Goal: Obtain resource: Download file/media

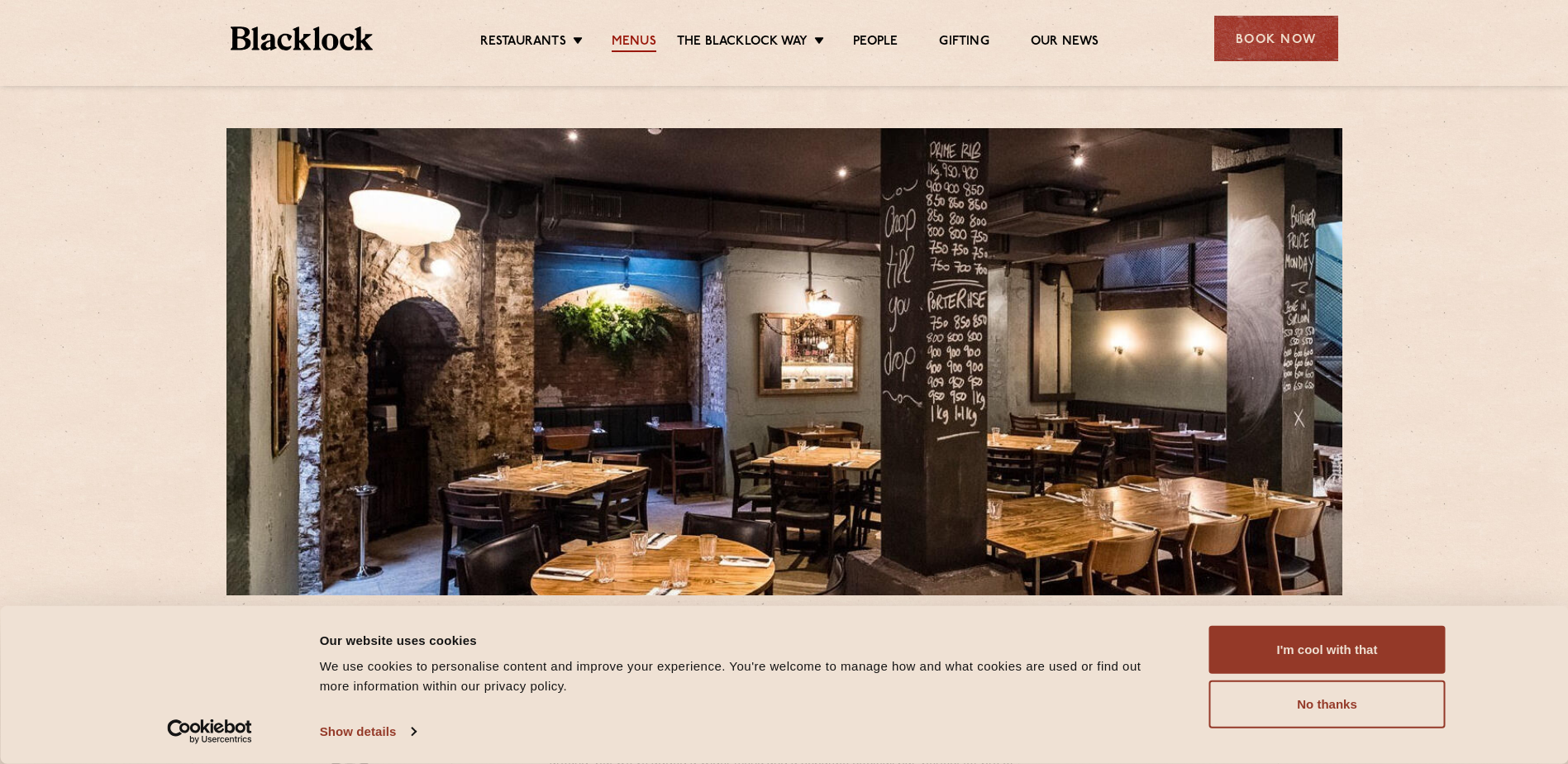
click at [638, 34] on link "Menus" at bounding box center [634, 43] width 44 height 18
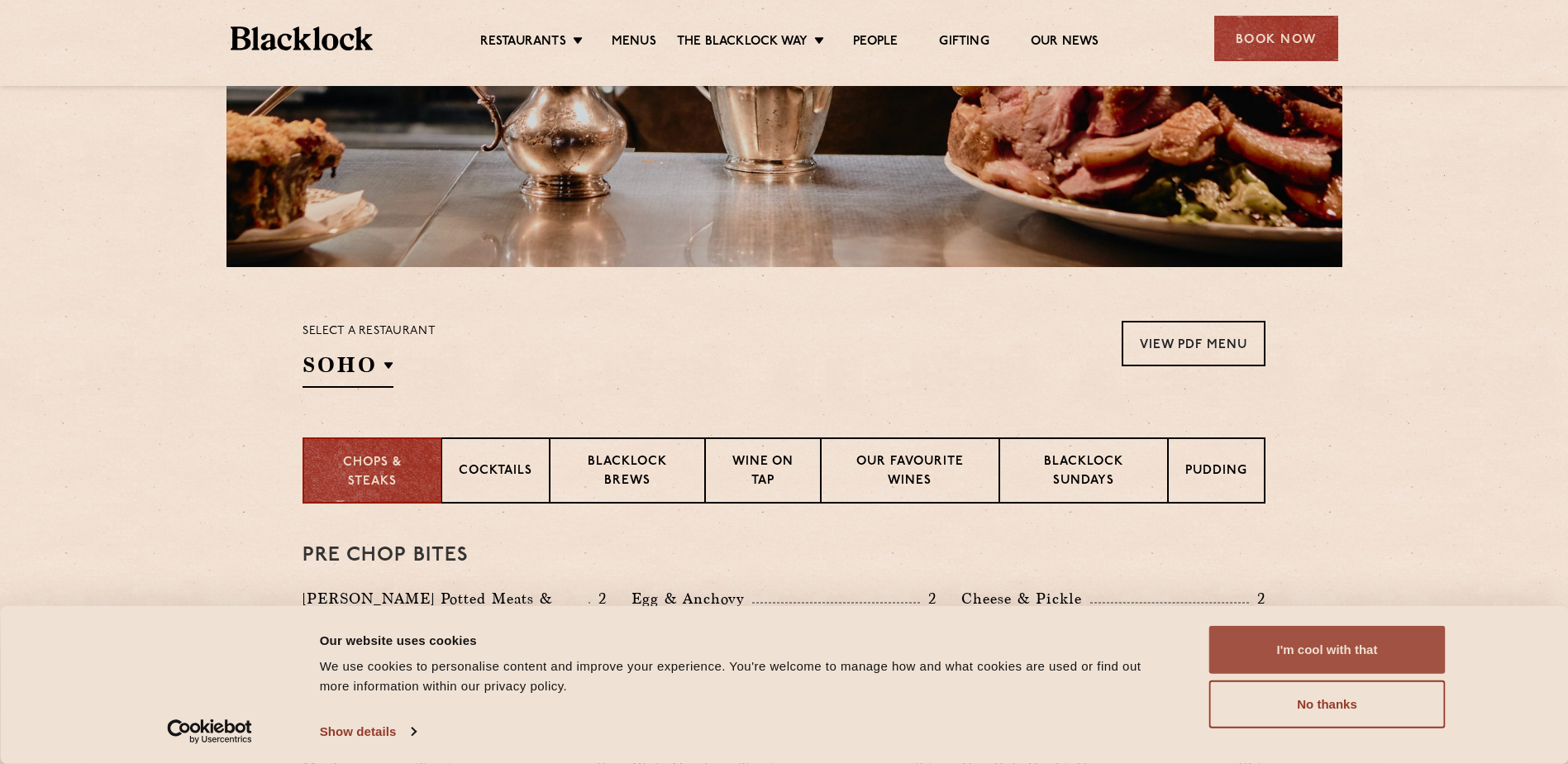
scroll to position [331, 0]
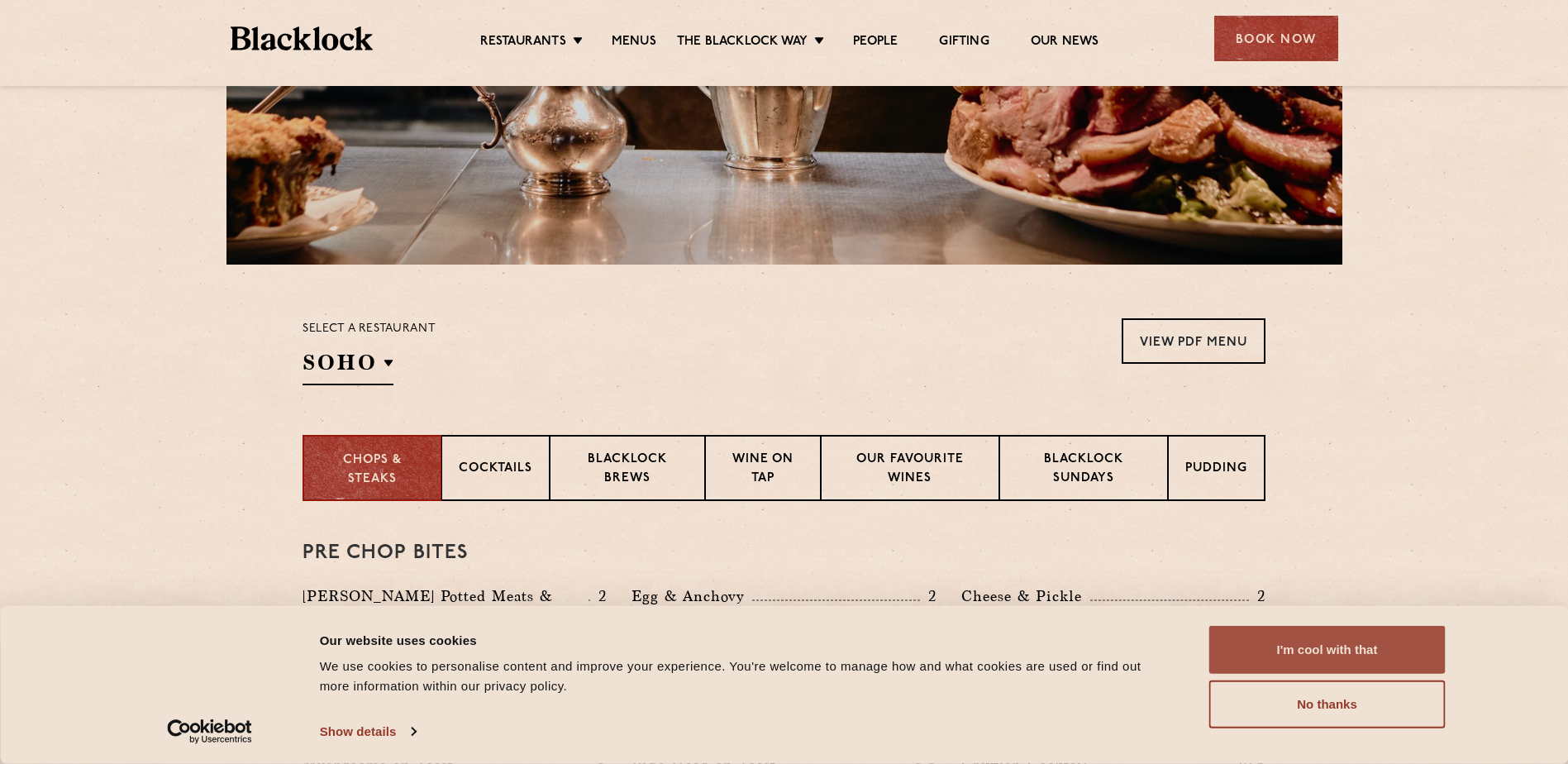
click at [1340, 656] on button "I'm cool with that" at bounding box center [1328, 649] width 237 height 48
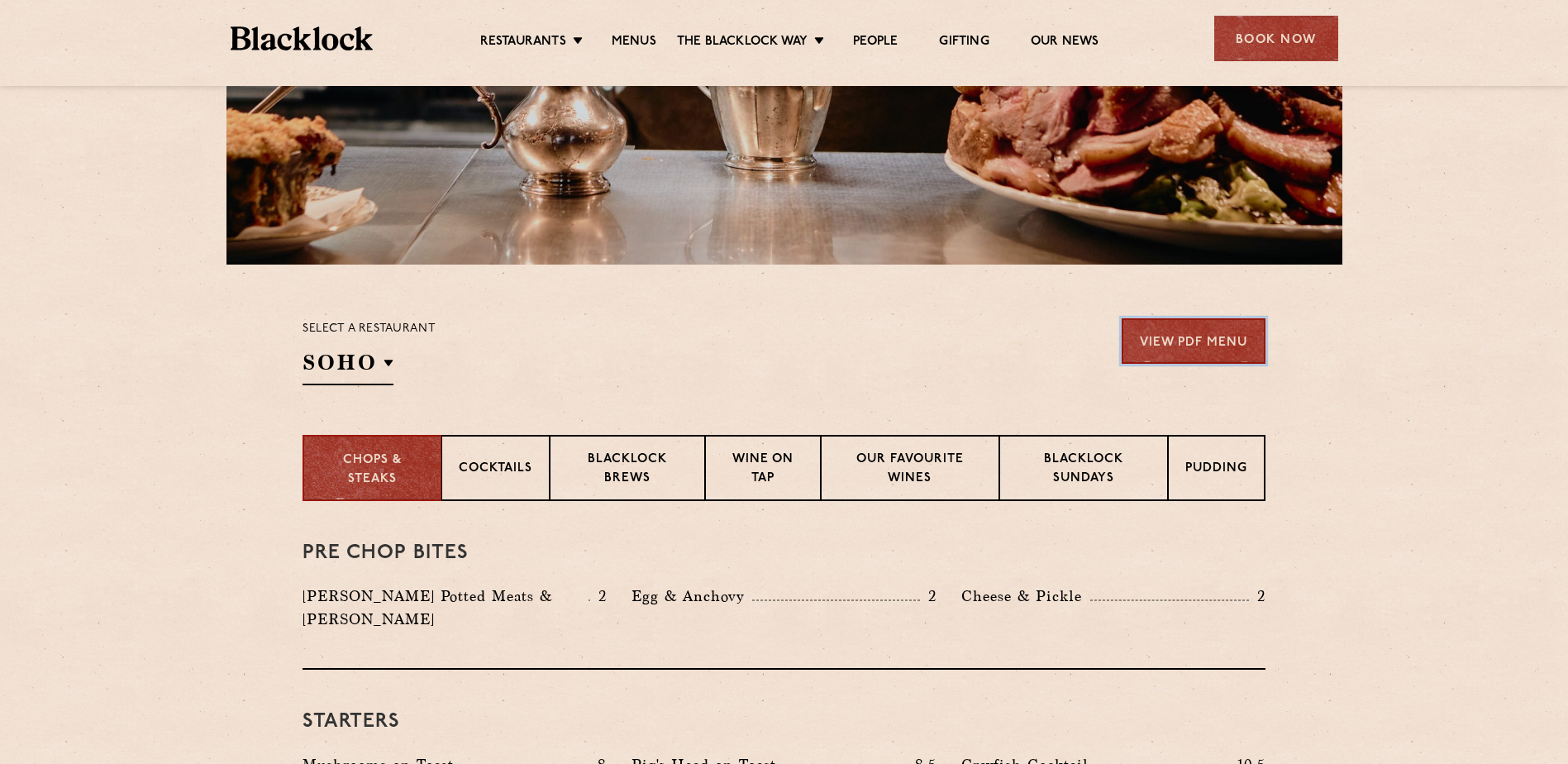
click at [1216, 347] on link "View PDF Menu" at bounding box center [1194, 340] width 144 height 45
